Goal: Book appointment/travel/reservation

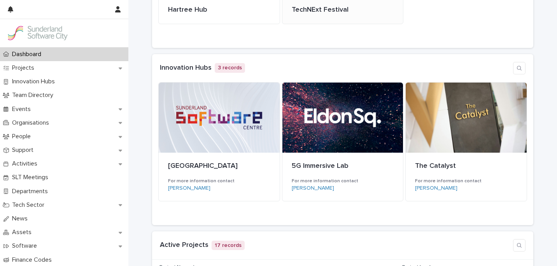
scroll to position [160, 0]
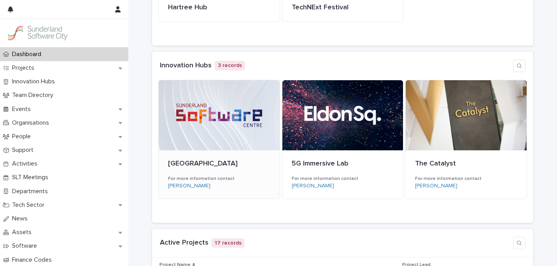
click at [246, 112] on div at bounding box center [219, 115] width 121 height 70
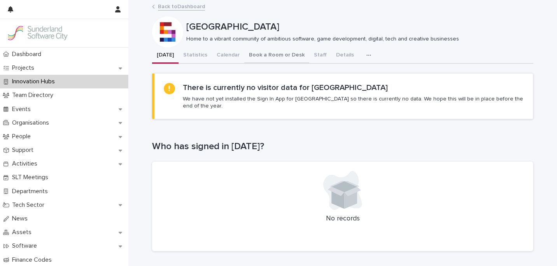
click at [270, 54] on button "Book a Room or Desk" at bounding box center [276, 55] width 65 height 16
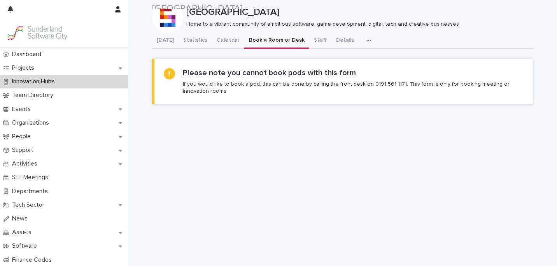
scroll to position [14, 0]
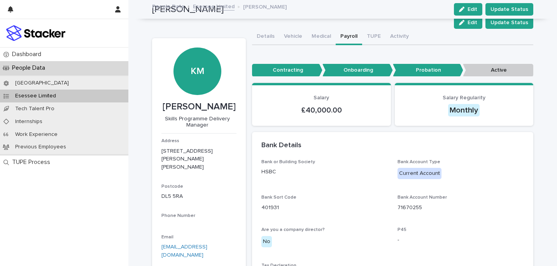
scroll to position [509, 0]
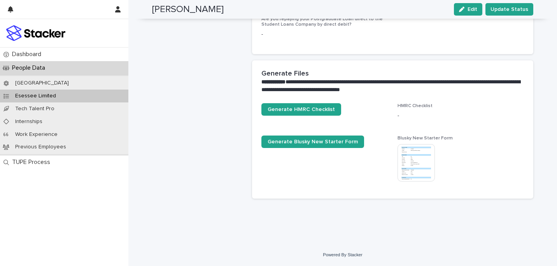
click at [412, 156] on img at bounding box center [416, 162] width 37 height 37
